Goal: Information Seeking & Learning: Learn about a topic

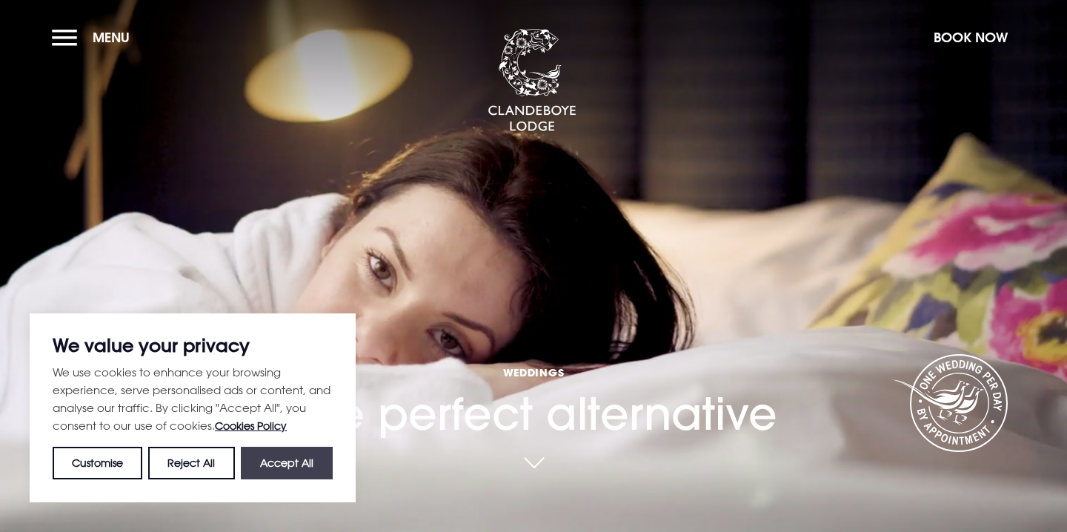
click at [293, 469] on button "Accept All" at bounding box center [287, 463] width 92 height 33
checkbox input "true"
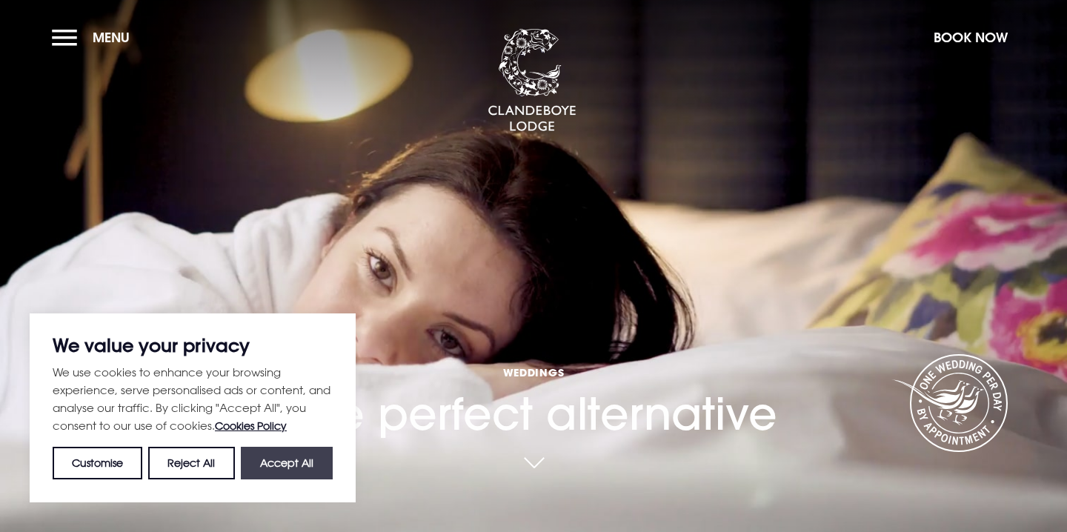
checkbox input "true"
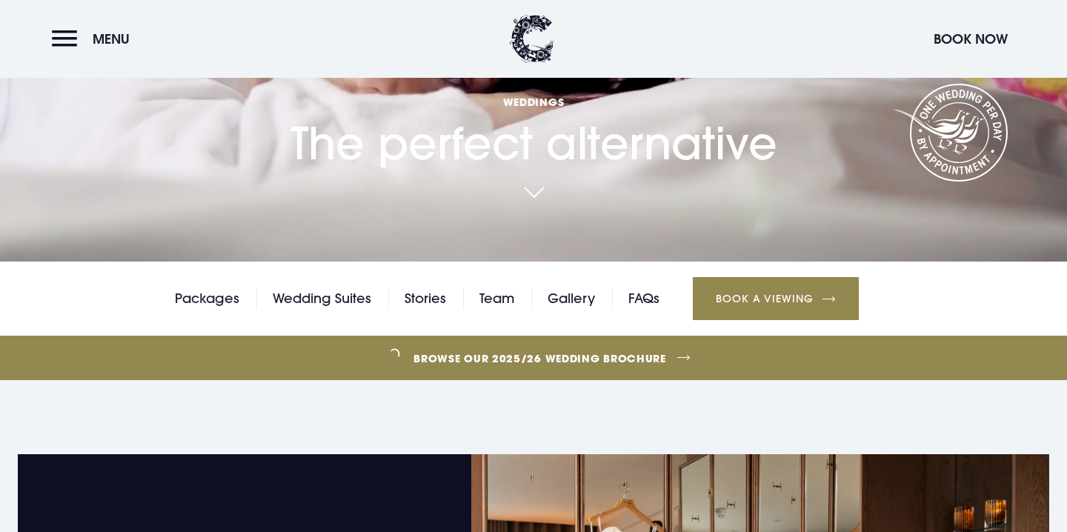
scroll to position [276, 0]
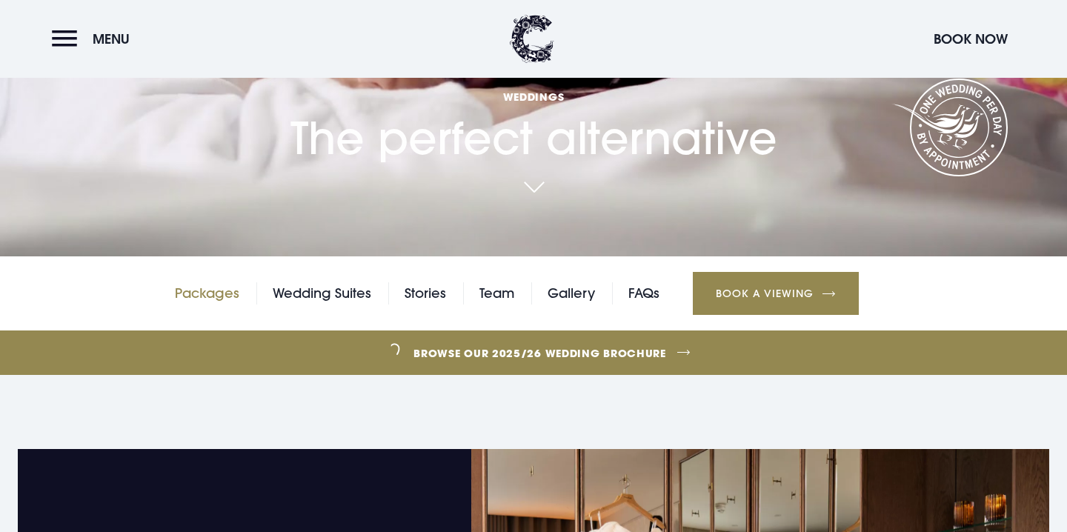
click at [215, 297] on link "Packages" at bounding box center [207, 293] width 64 height 22
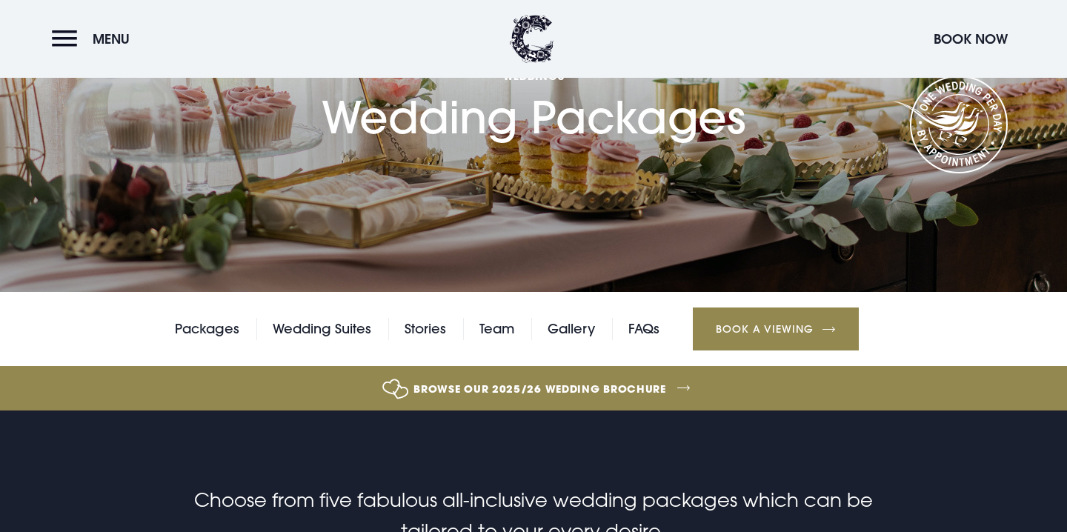
scroll to position [155, 0]
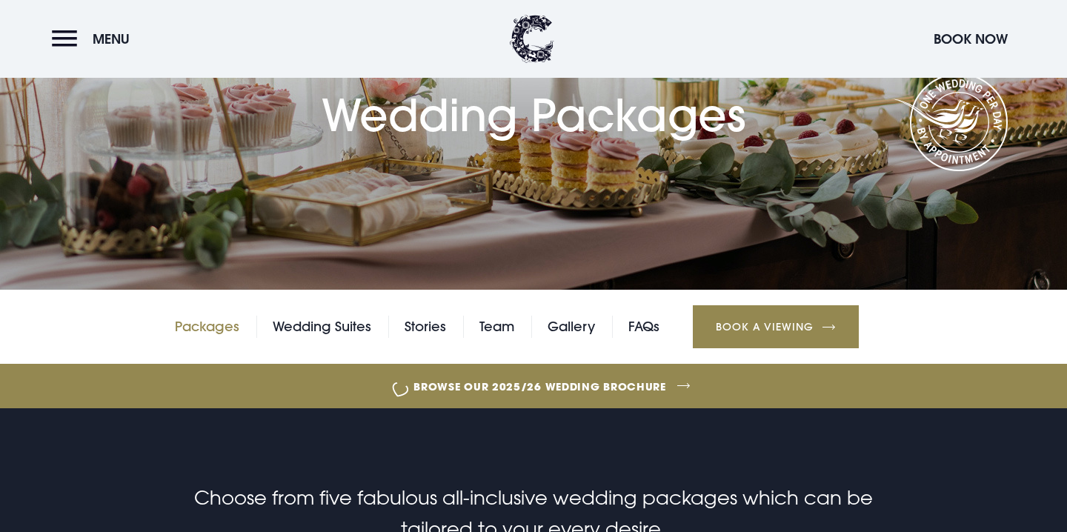
click at [204, 328] on link "Packages" at bounding box center [207, 327] width 64 height 22
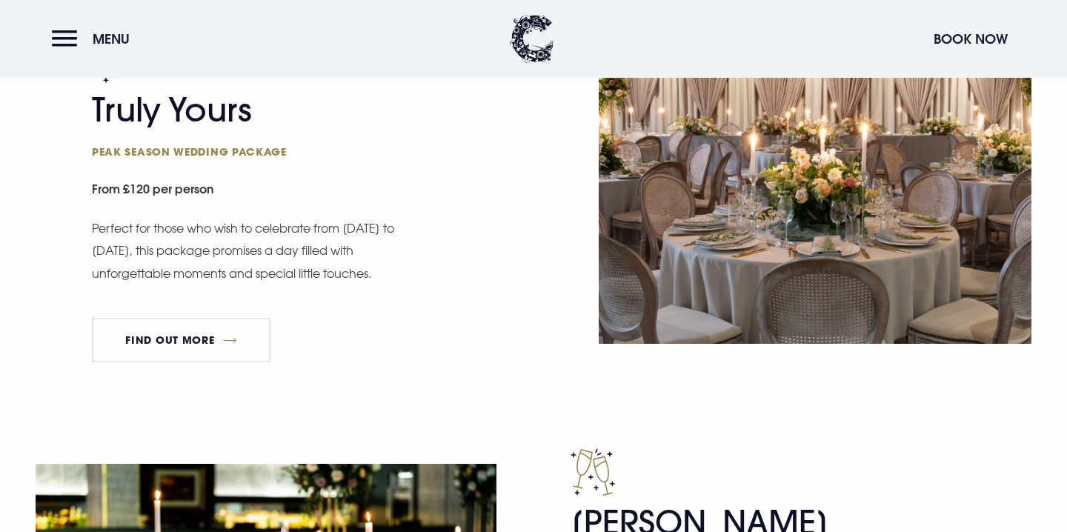
scroll to position [936, 0]
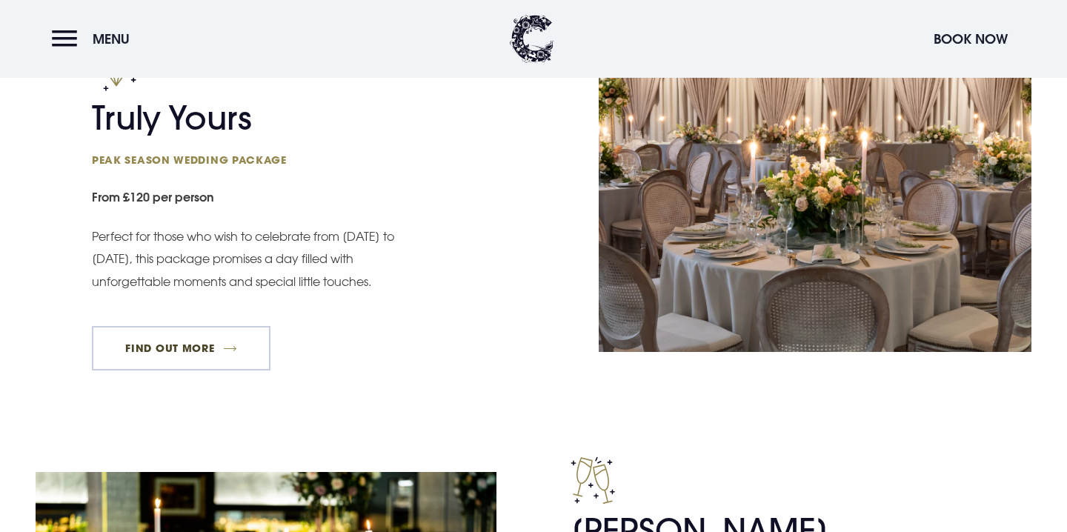
click at [213, 350] on link "FIND OUT MORE" at bounding box center [181, 348] width 179 height 44
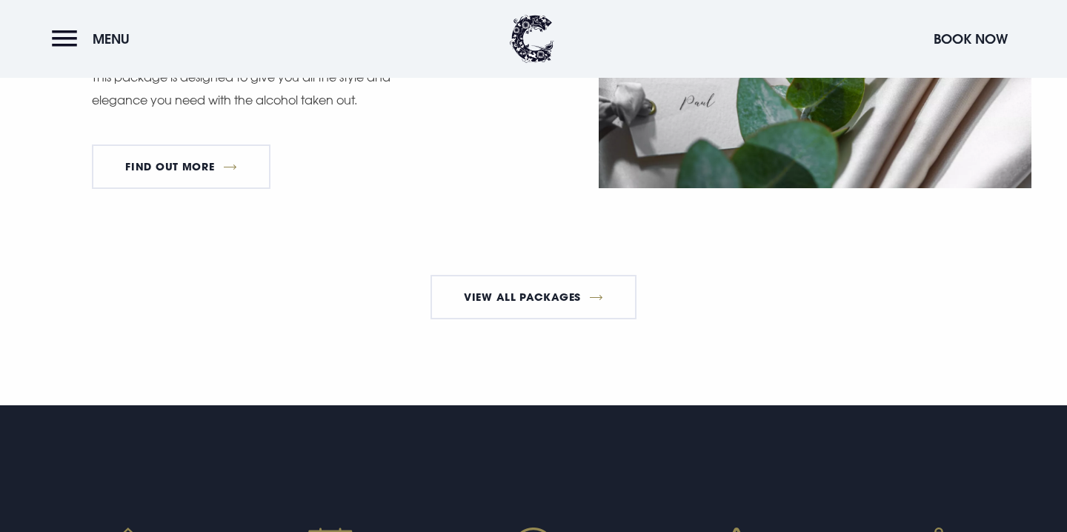
scroll to position [2761, 0]
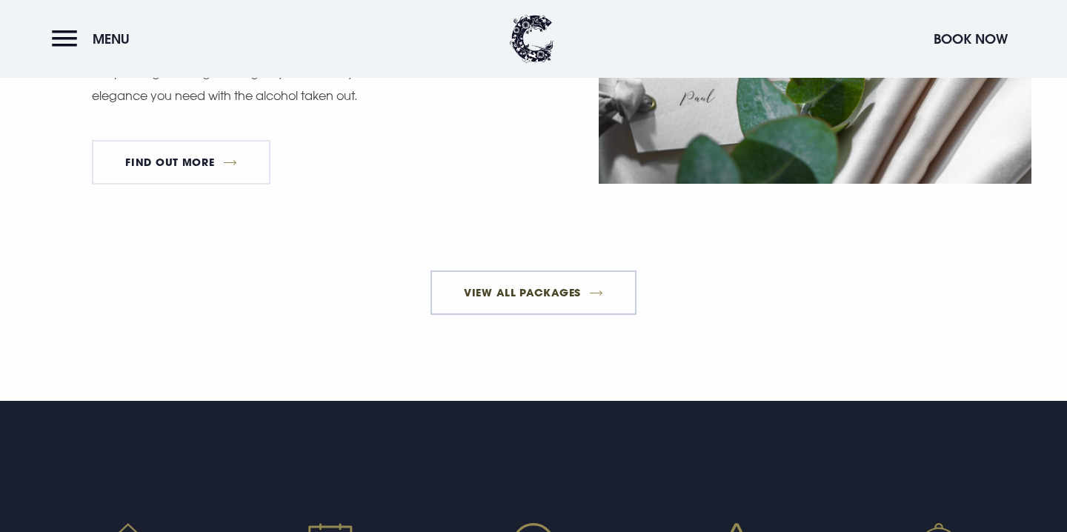
click at [517, 315] on link "View All Packages" at bounding box center [534, 293] width 207 height 44
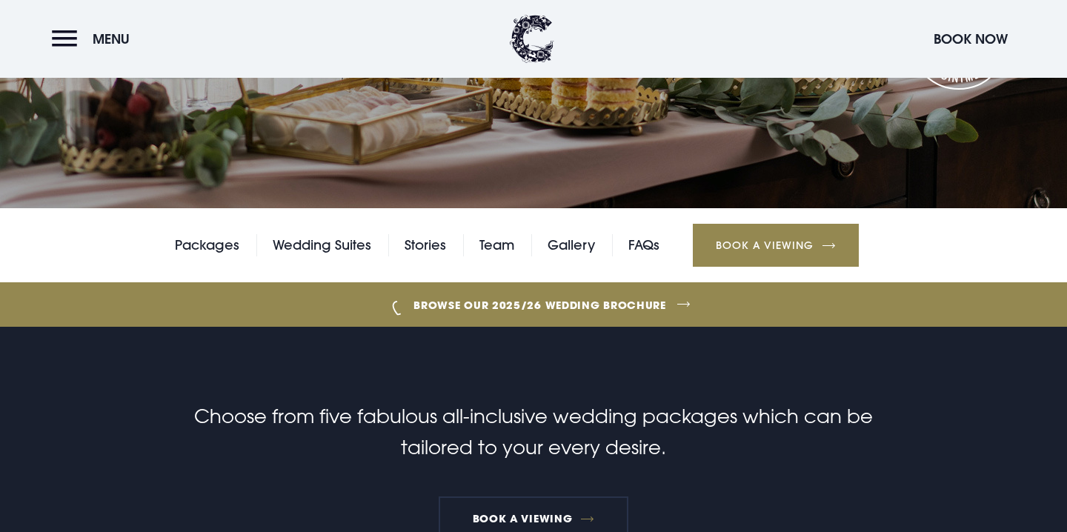
scroll to position [241, 0]
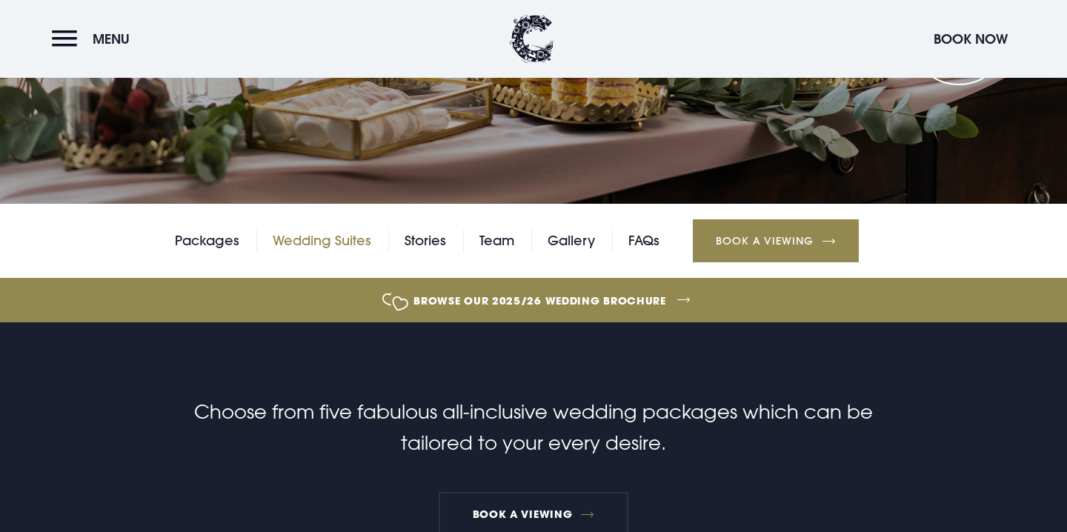
click at [303, 237] on link "Wedding Suites" at bounding box center [322, 241] width 99 height 22
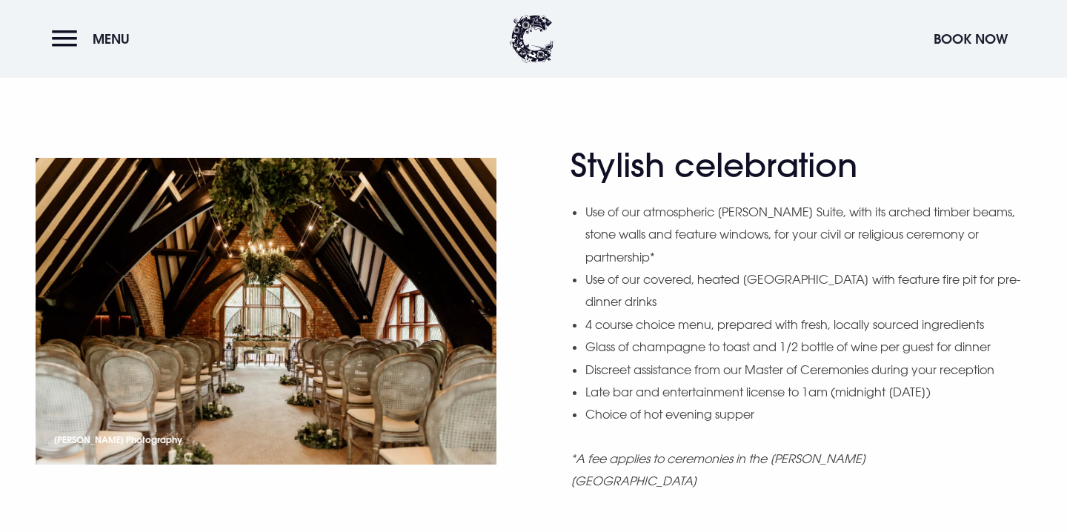
scroll to position [1239, 0]
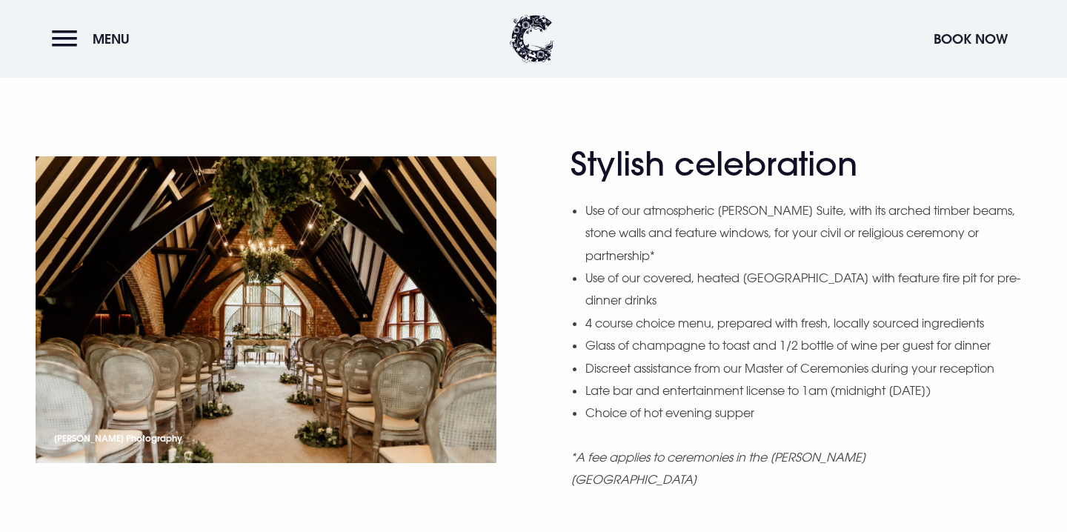
click at [503, 265] on div "Stylish celebration Use of our atmospheric Blackwood Suite, with its arched tim…" at bounding box center [534, 329] width 1032 height 368
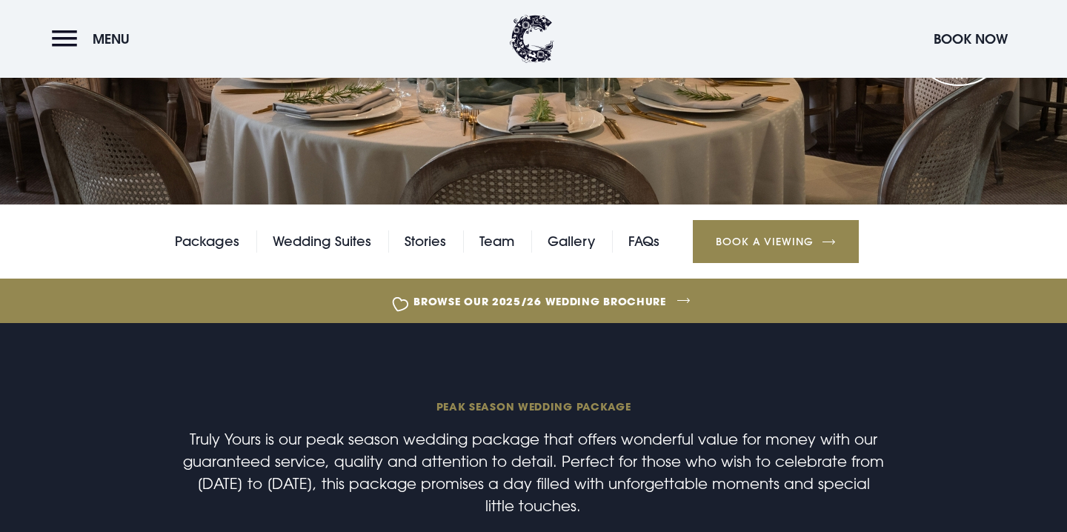
scroll to position [236, 0]
